Goal: Transaction & Acquisition: Purchase product/service

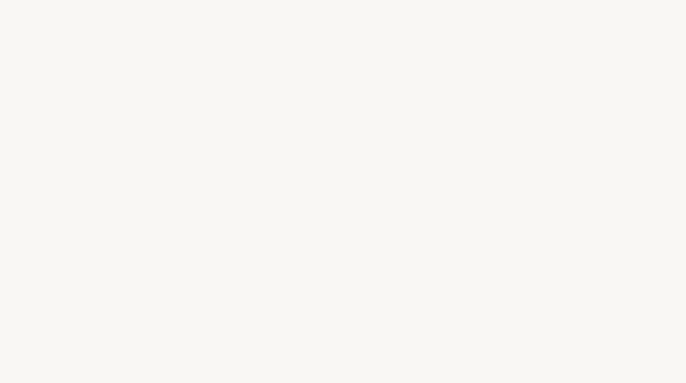
select select "FR"
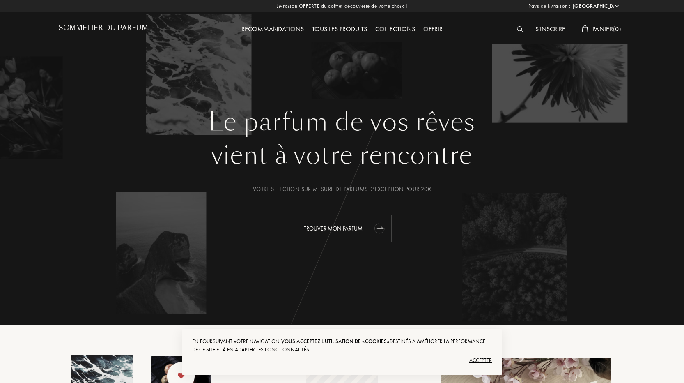
click at [341, 232] on div "Trouver mon parfum" at bounding box center [342, 229] width 99 height 28
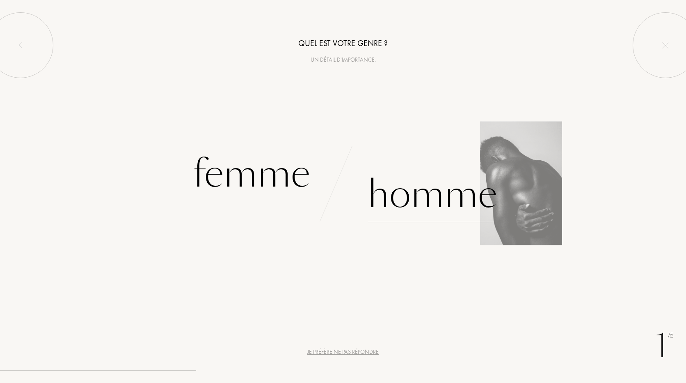
click at [452, 192] on div "Homme" at bounding box center [433, 194] width 130 height 55
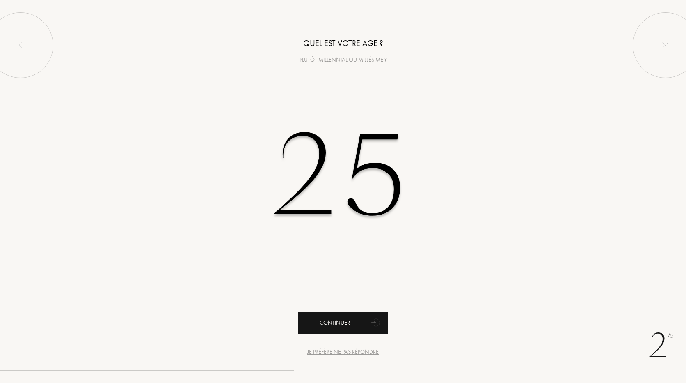
type input "25"
click at [357, 326] on div "Continuer" at bounding box center [343, 323] width 90 height 22
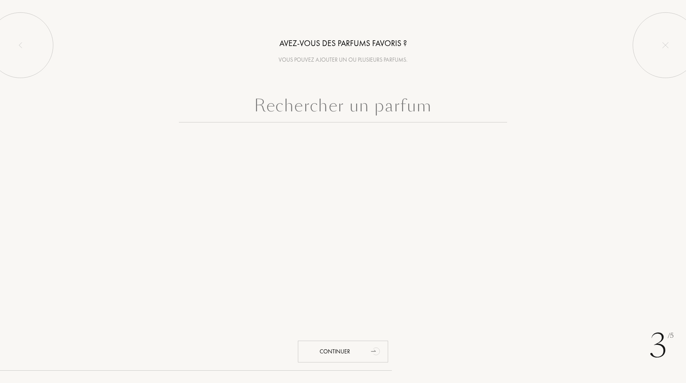
click at [350, 111] on input "text" at bounding box center [343, 108] width 328 height 30
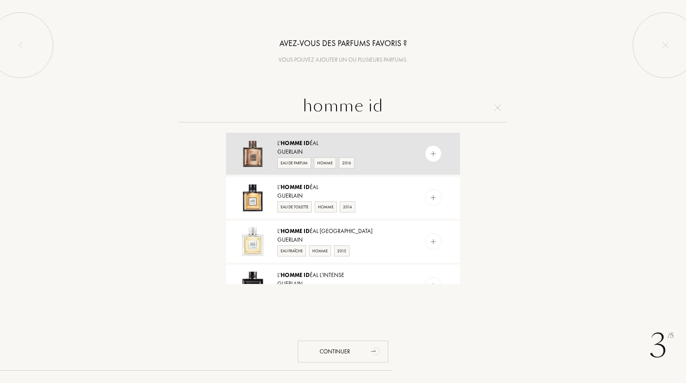
type input "homme id"
click at [432, 155] on img at bounding box center [434, 154] width 8 height 8
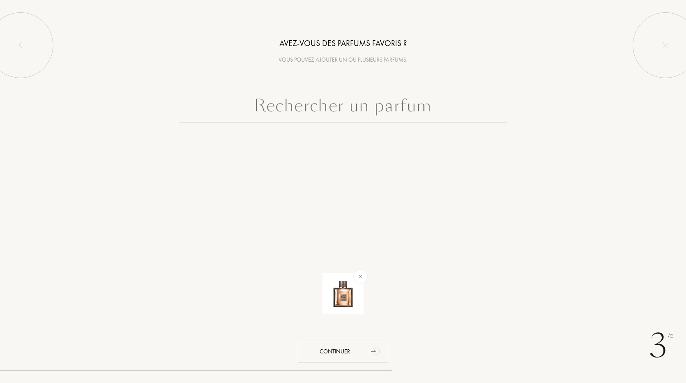
click at [404, 116] on input "text" at bounding box center [343, 108] width 328 height 30
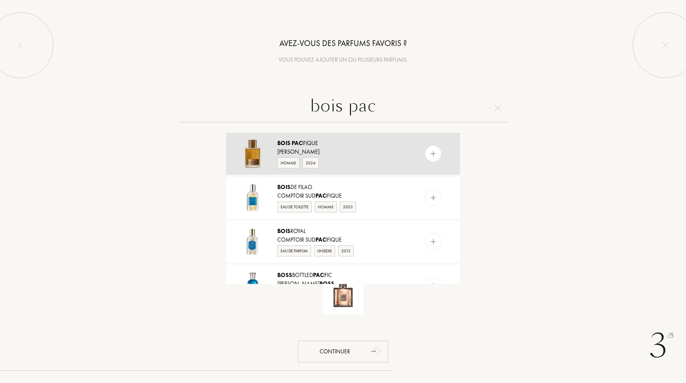
type input "bois pac"
click at [431, 154] on img at bounding box center [434, 154] width 8 height 8
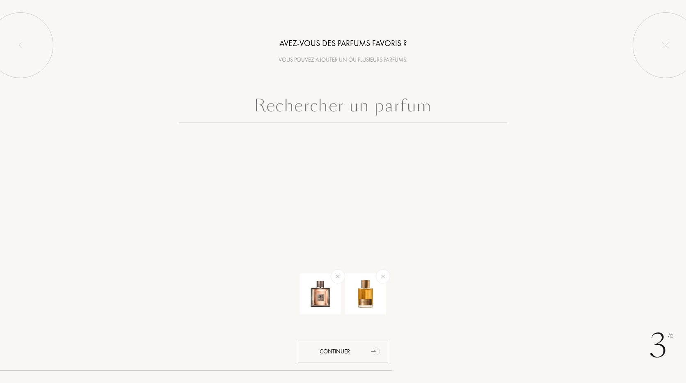
click at [444, 115] on input "text" at bounding box center [343, 108] width 328 height 30
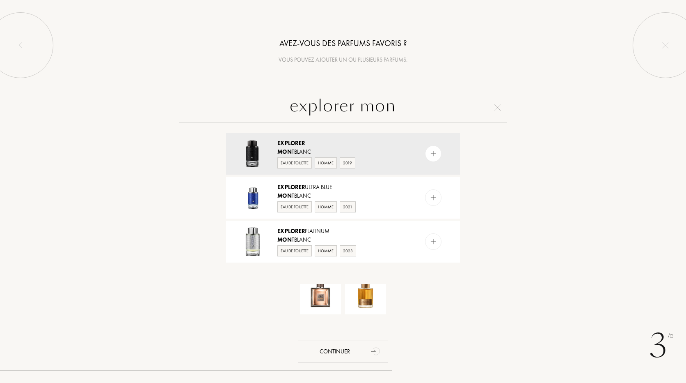
type input "explorer"
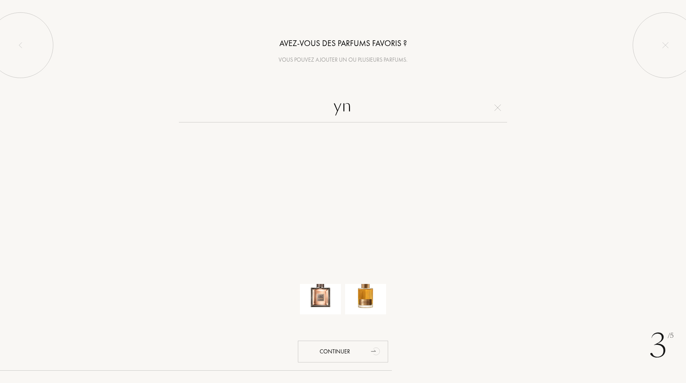
type input "y"
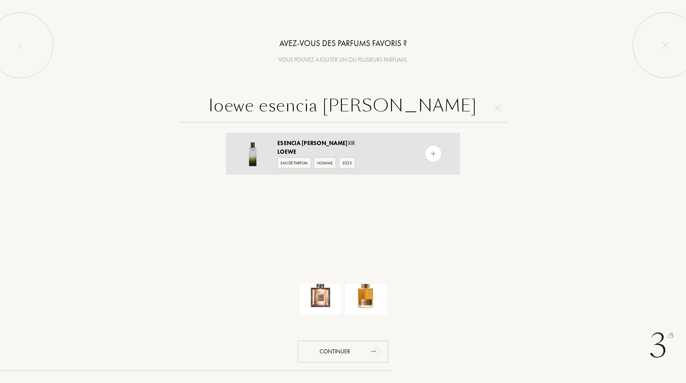
type input "loewe esencia eli"
click at [354, 144] on div "Esencia Eli xir" at bounding box center [343, 143] width 131 height 9
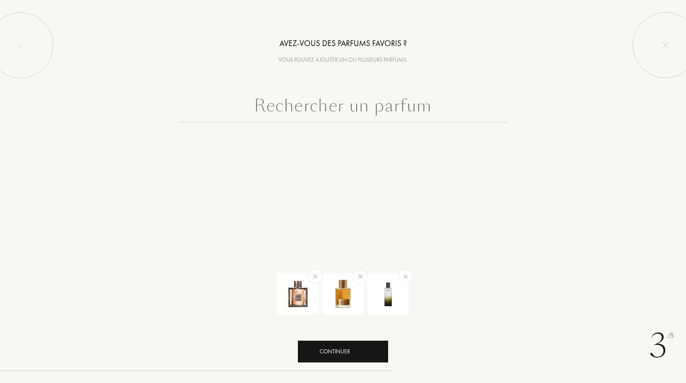
click at [346, 356] on div "Continuer" at bounding box center [343, 351] width 90 height 22
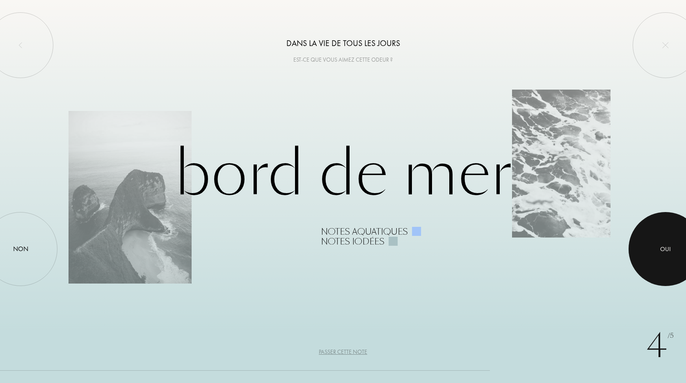
click at [646, 246] on div at bounding box center [666, 249] width 74 height 74
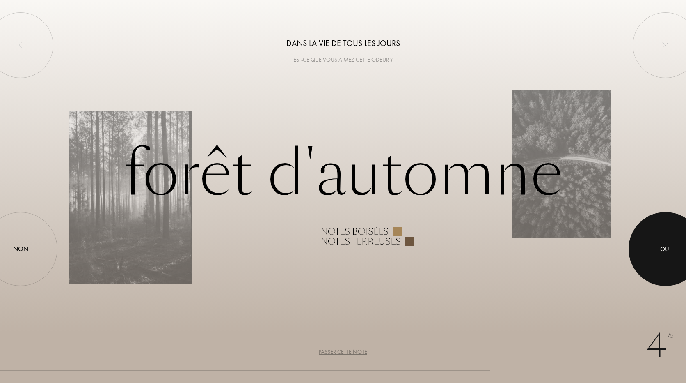
click at [662, 252] on div "Oui" at bounding box center [666, 248] width 11 height 9
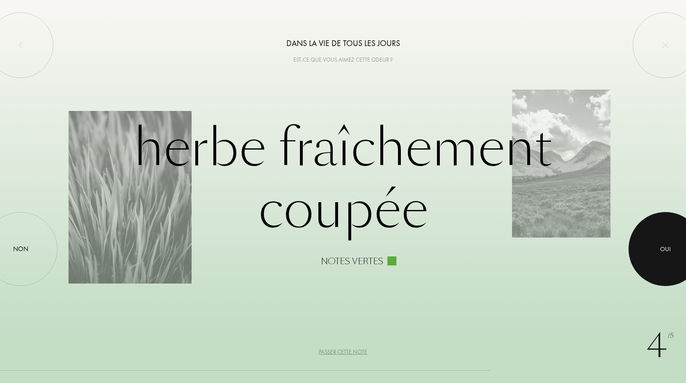
click at [649, 259] on div "Oui" at bounding box center [666, 249] width 74 height 74
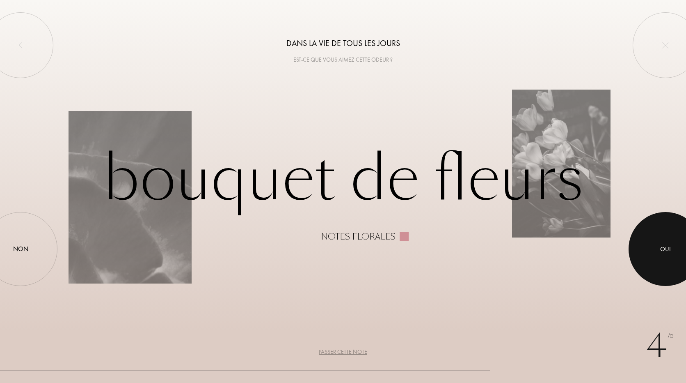
click at [636, 252] on div "Oui" at bounding box center [666, 249] width 74 height 74
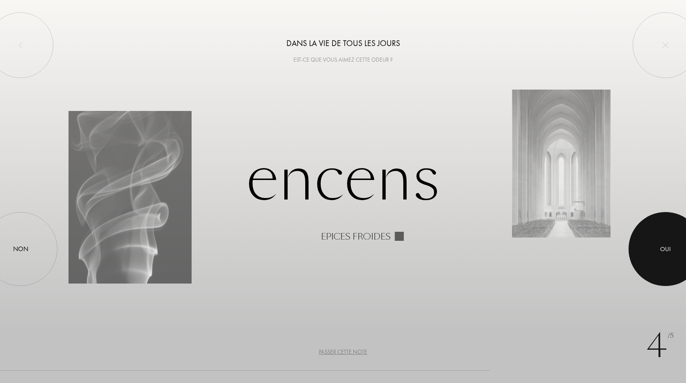
click at [674, 249] on div at bounding box center [666, 249] width 74 height 74
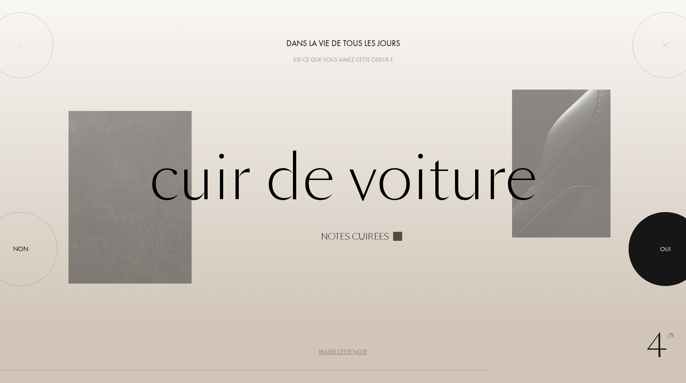
click at [663, 253] on div "Oui" at bounding box center [666, 248] width 11 height 9
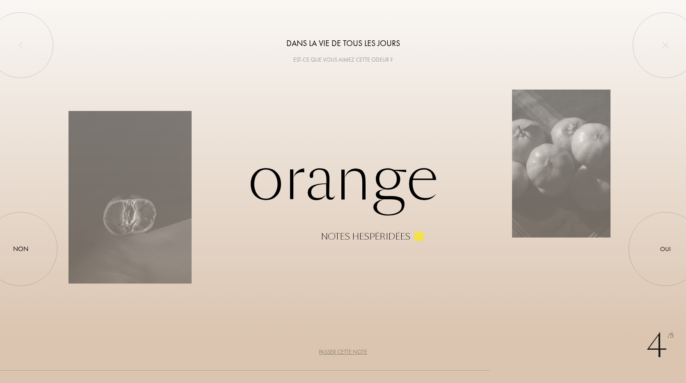
click at [573, 296] on div "4 /5 Dans la vie de tous les jours Est-ce que vous aimez cette odeur ? Orange N…" at bounding box center [343, 191] width 686 height 383
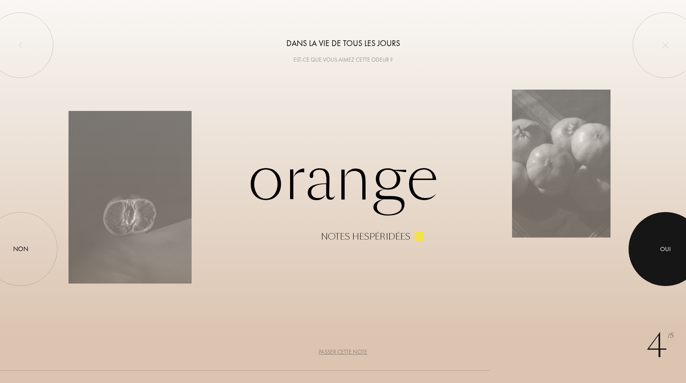
click at [657, 262] on div at bounding box center [666, 249] width 74 height 74
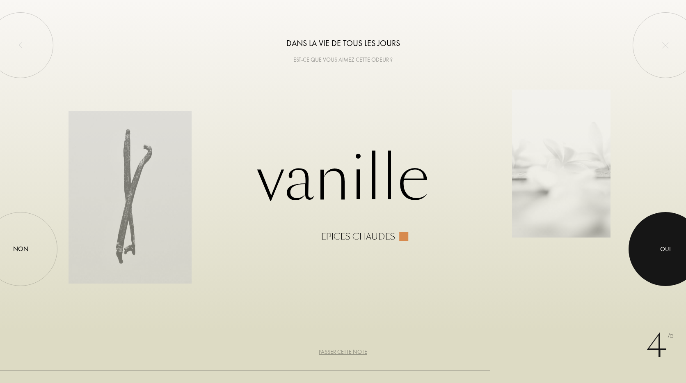
click at [683, 252] on div at bounding box center [666, 249] width 74 height 74
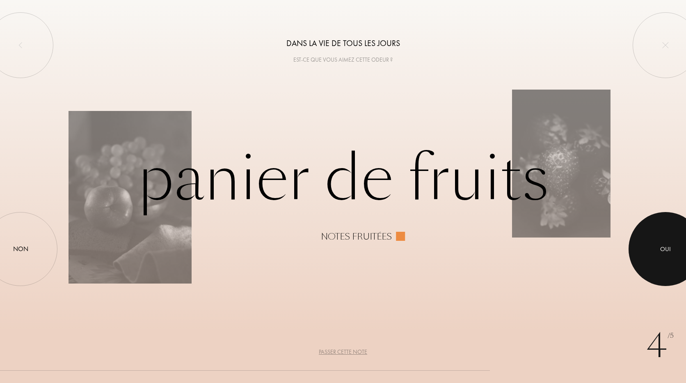
click at [658, 248] on div at bounding box center [666, 249] width 74 height 74
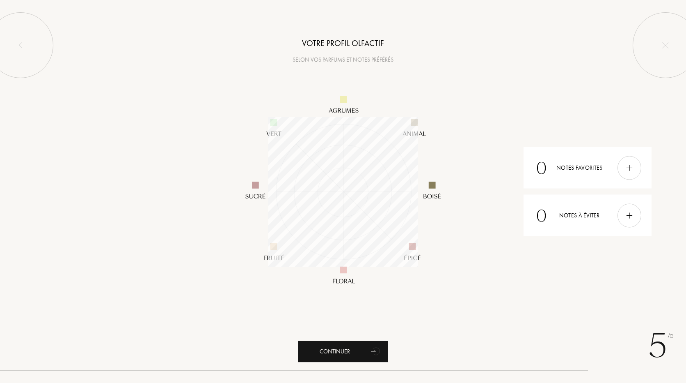
scroll to position [150, 150]
click at [365, 354] on div "Continuer" at bounding box center [343, 351] width 90 height 22
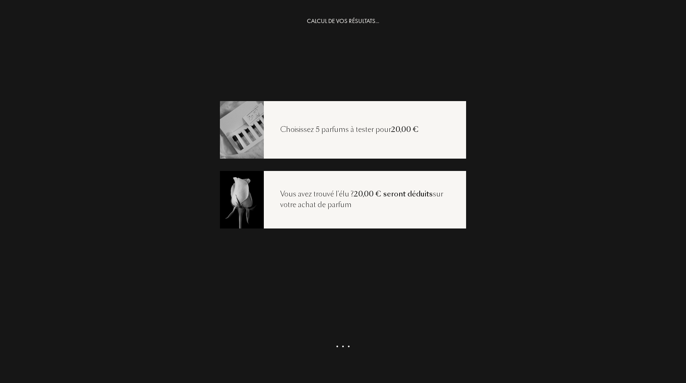
scroll to position [16, 0]
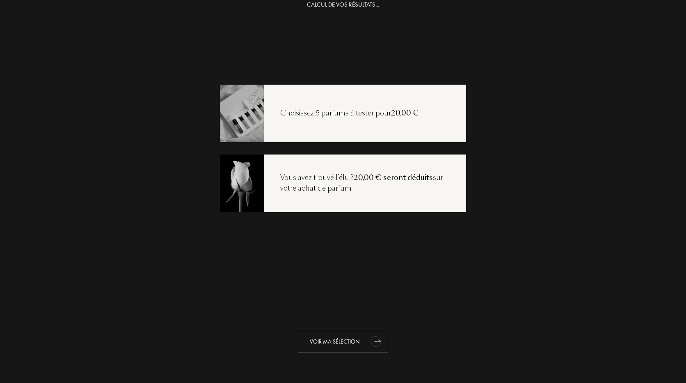
click at [344, 346] on div "Voir ma sélection" at bounding box center [343, 342] width 90 height 22
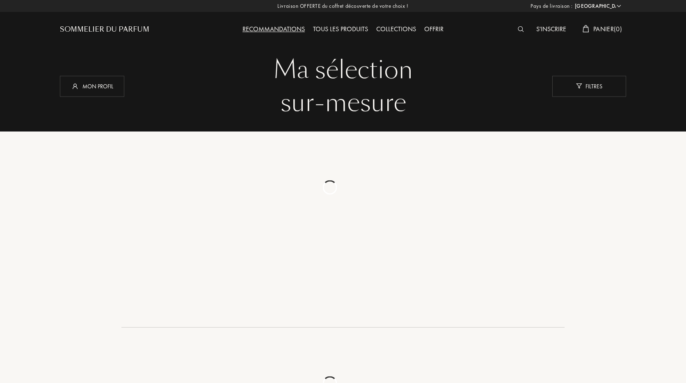
select select "FR"
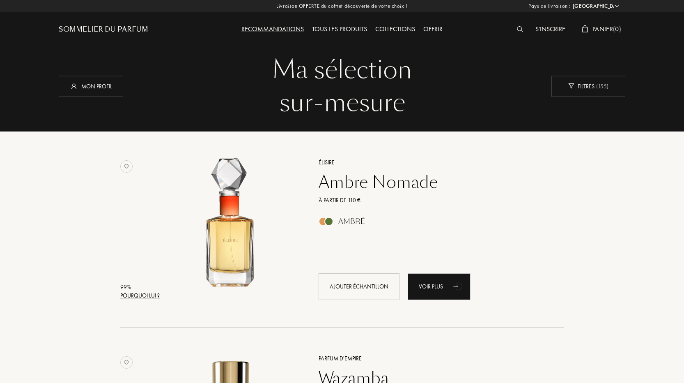
click at [370, 183] on div "Ambre Nomade" at bounding box center [431, 182] width 239 height 20
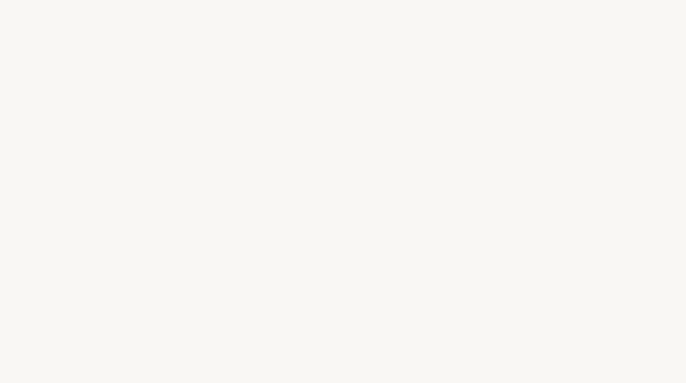
select select "FR"
